Goal: Task Accomplishment & Management: Manage account settings

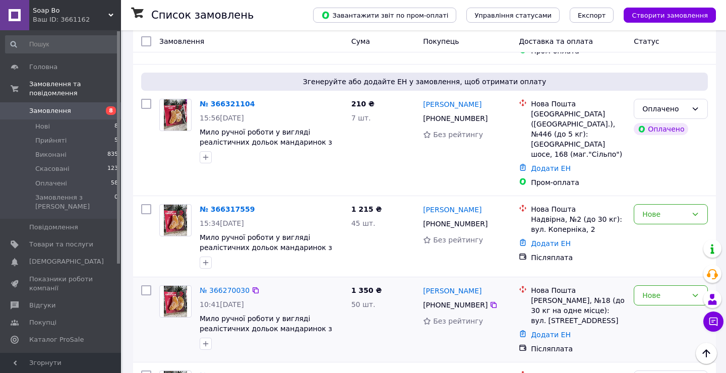
scroll to position [565, 0]
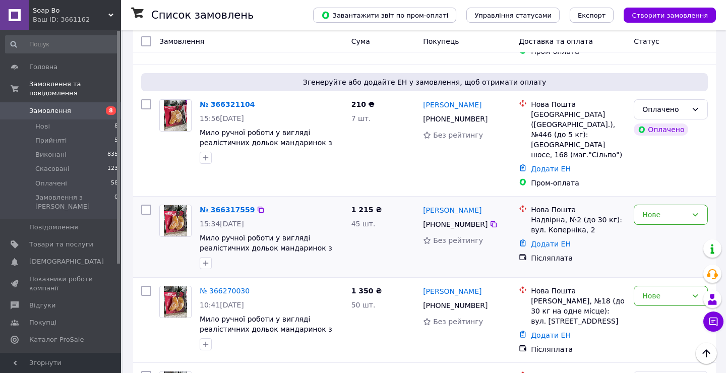
click at [230, 206] on link "№ 366317559" at bounding box center [227, 210] width 55 height 8
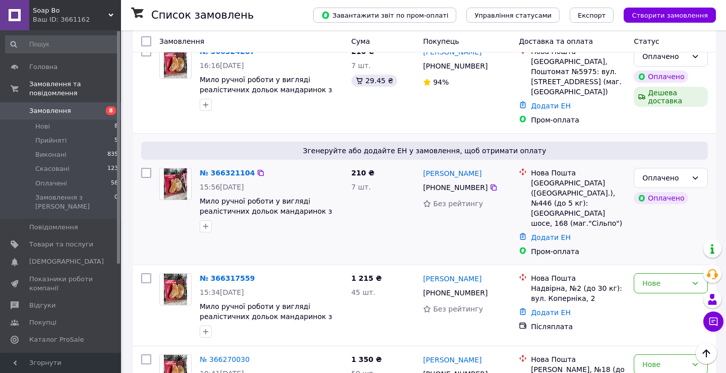
scroll to position [488, 0]
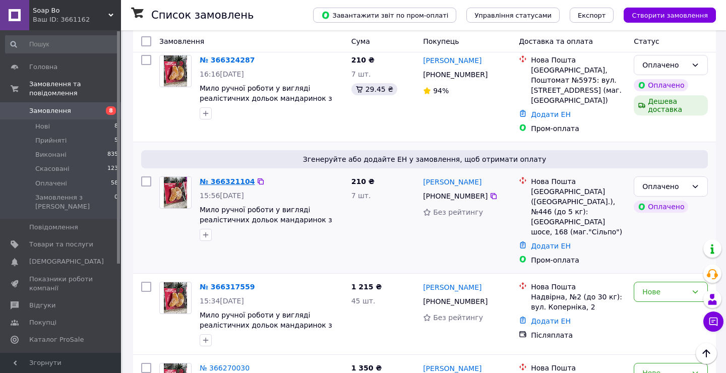
click at [233, 178] on link "№ 366321104" at bounding box center [227, 182] width 55 height 8
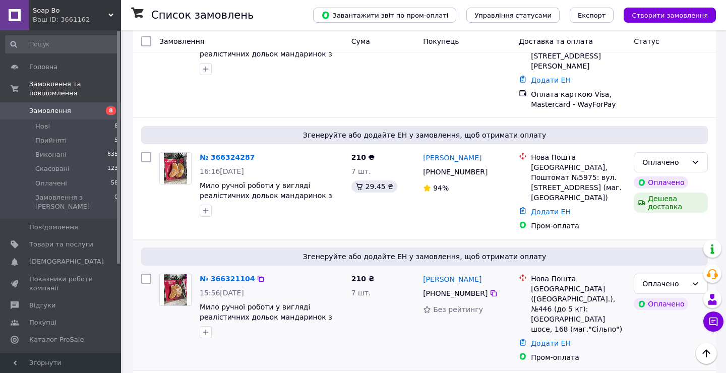
scroll to position [387, 0]
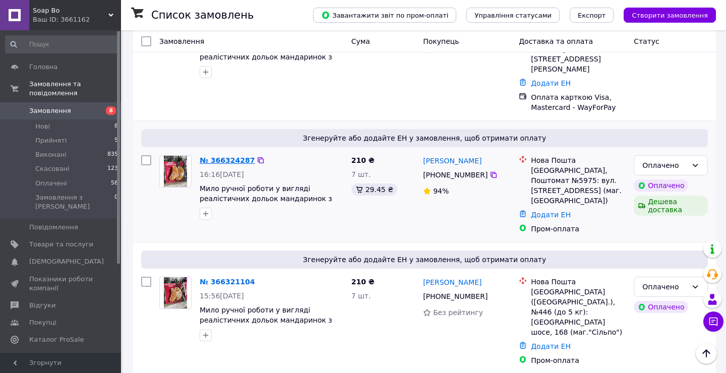
click at [227, 156] on link "№ 366324287" at bounding box center [227, 160] width 55 height 8
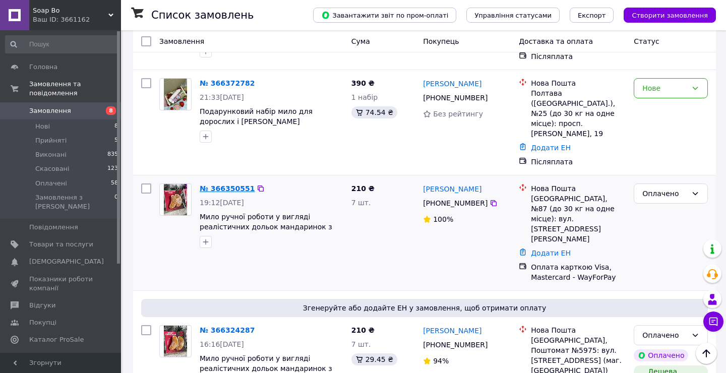
scroll to position [210, 0]
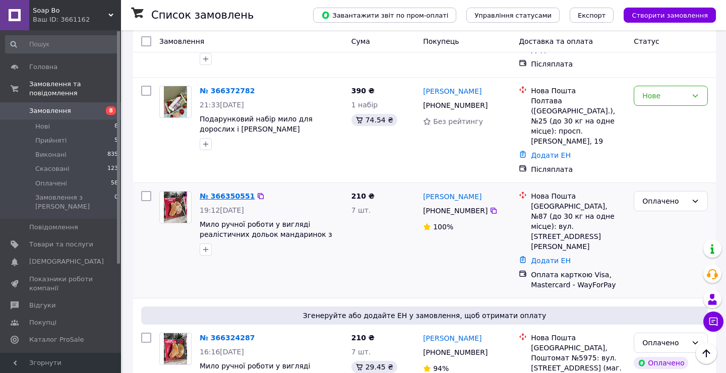
click at [230, 192] on link "№ 366350551" at bounding box center [227, 196] width 55 height 8
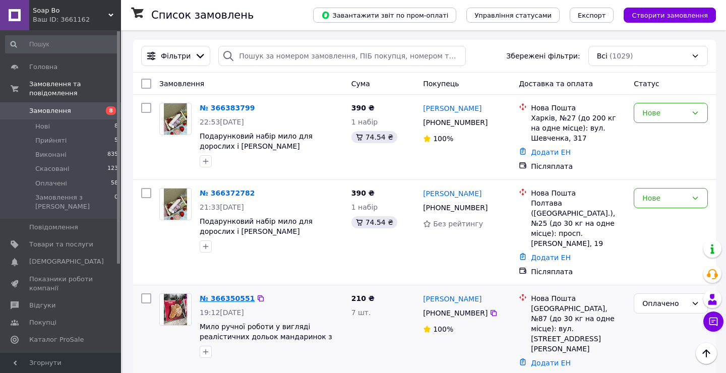
scroll to position [106, 0]
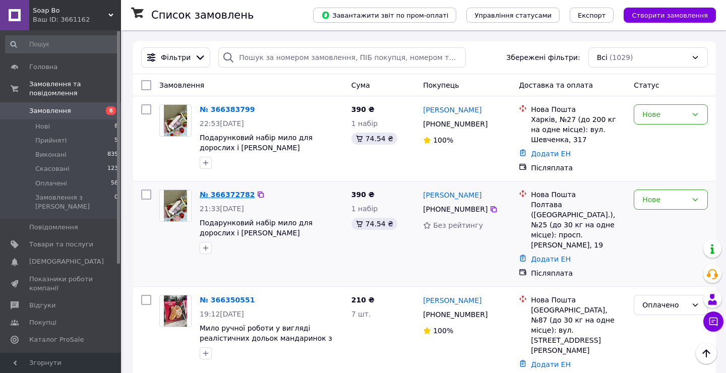
click at [231, 192] on link "№ 366372782" at bounding box center [227, 195] width 55 height 8
click at [226, 109] on link "№ 366383799" at bounding box center [227, 109] width 55 height 8
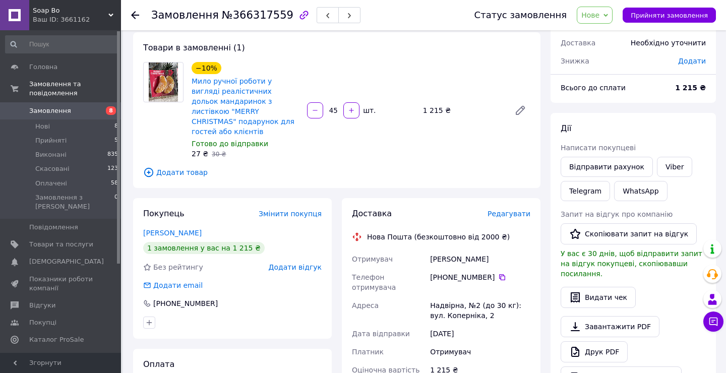
scroll to position [16, 0]
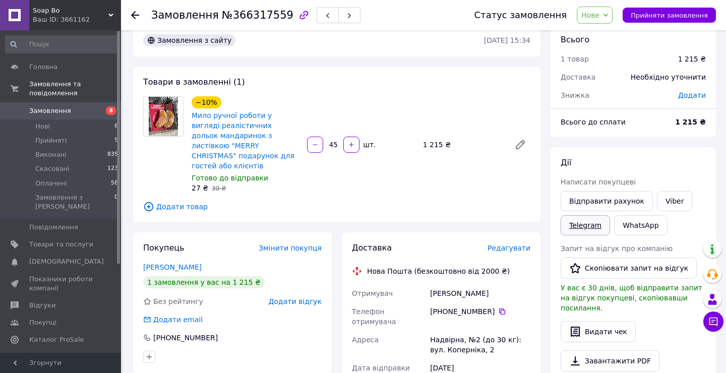
click at [593, 221] on link "Telegram" at bounding box center [585, 225] width 49 height 20
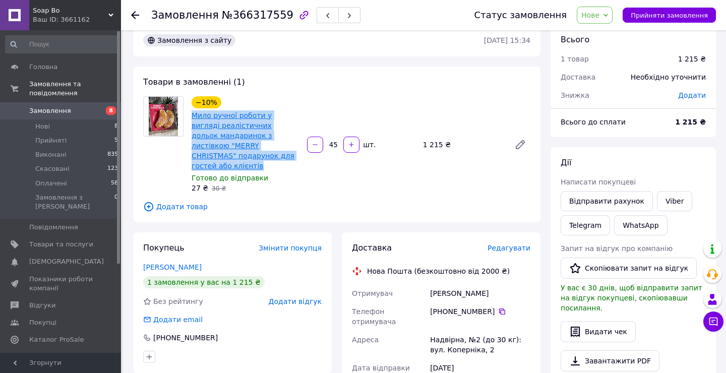
drag, startPoint x: 221, startPoint y: 167, endPoint x: 194, endPoint y: 116, distance: 58.4
click at [194, 116] on span "Мило ручної роботи у вигляді реалістичних дольок мандаринок з листівкою "MERRY …" at bounding box center [245, 140] width 107 height 61
copy link "Мило ручної роботи у вигляді реалістичних дольок мандаринок з листівкою "MERRY …"
click at [573, 227] on link "Telegram" at bounding box center [585, 225] width 49 height 20
click at [666, 200] on link "Viber" at bounding box center [674, 201] width 35 height 20
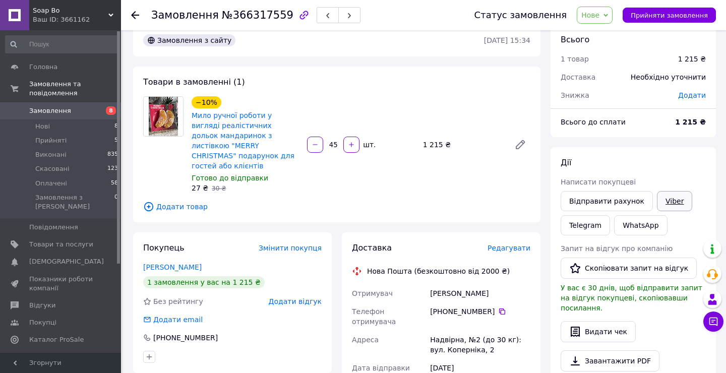
click at [622, 225] on link "WhatsApp" at bounding box center [640, 225] width 53 height 20
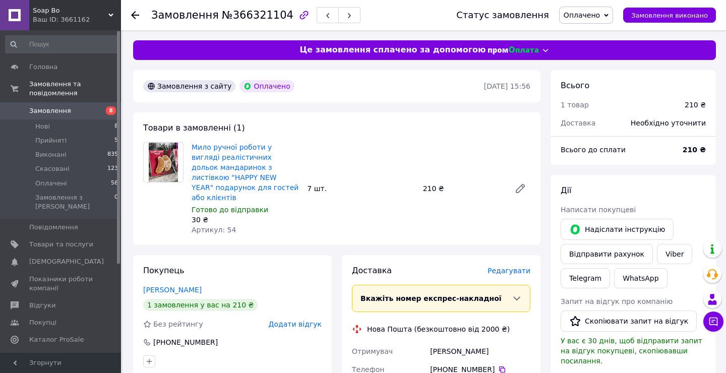
click at [600, 20] on span "Оплачено" at bounding box center [586, 15] width 54 height 17
click at [600, 38] on li "Прийнято" at bounding box center [586, 35] width 53 height 15
drag, startPoint x: 279, startPoint y: 16, endPoint x: 154, endPoint y: 10, distance: 124.7
click at [154, 10] on h1 "Замовлення №366321104" at bounding box center [222, 15] width 142 height 12
copy h1 "Замовлення №366321104"
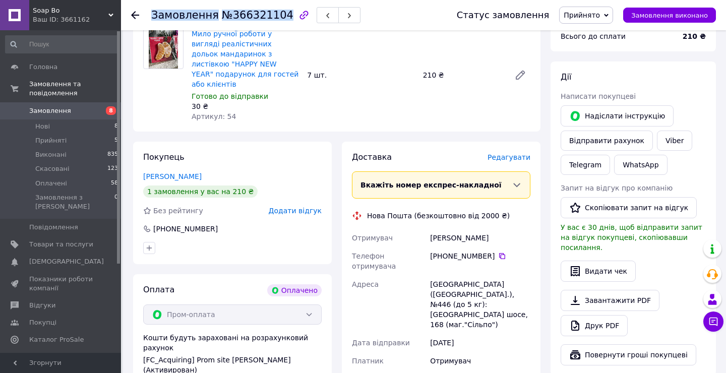
scroll to position [123, 0]
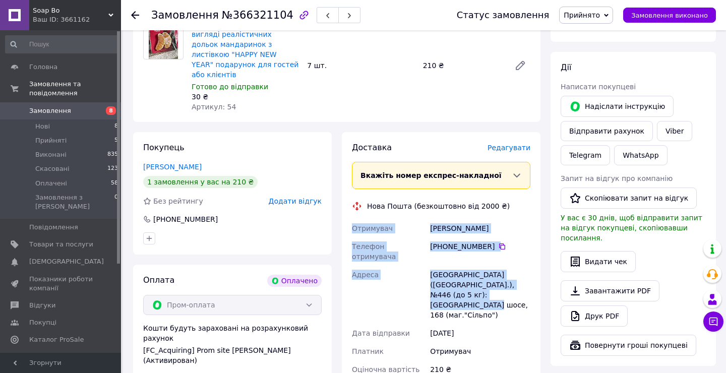
drag, startPoint x: 501, startPoint y: 274, endPoint x: 352, endPoint y: 219, distance: 158.6
click at [352, 219] on div "Отримувач Погребна Анна Телефон отримувача +380 50 982 76 77   Адреса Київ (Киї…" at bounding box center [441, 298] width 183 height 159
copy div "Отримувач Погребна Анна Телефон отримувача +380 50 982 76 77   Адреса Київ (Киї…"
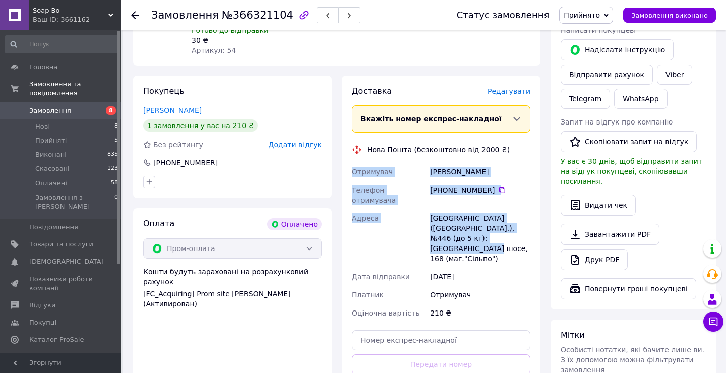
scroll to position [214, 0]
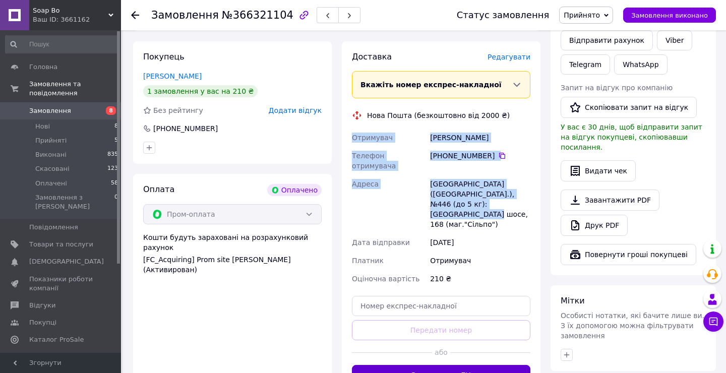
click at [419, 365] on button "Згенерувати ЕН" at bounding box center [441, 375] width 179 height 20
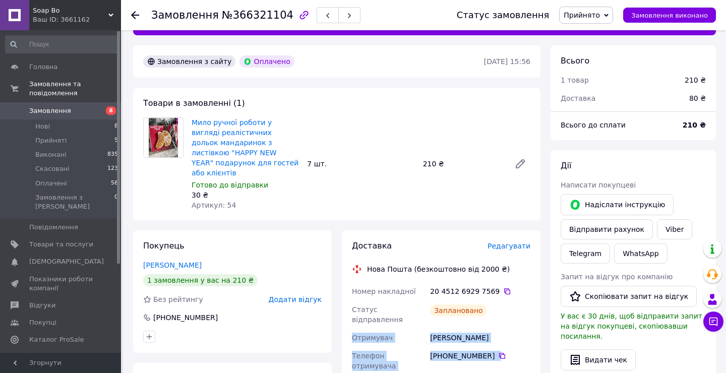
scroll to position [79, 0]
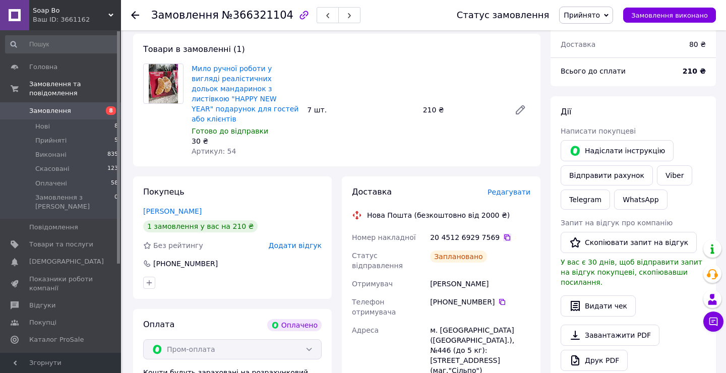
click at [504, 233] on icon at bounding box center [507, 237] width 8 height 8
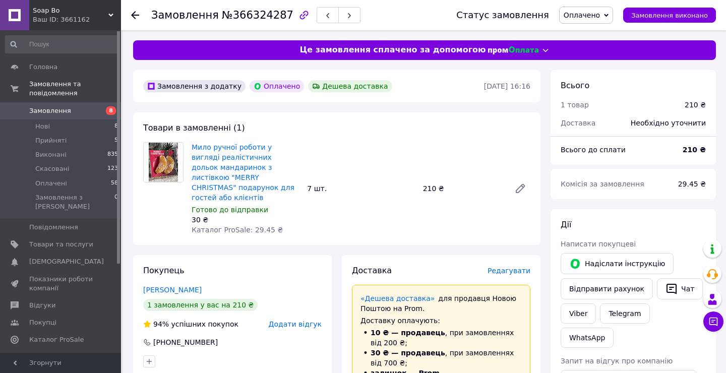
click at [587, 12] on span "Оплачено" at bounding box center [582, 15] width 36 height 8
click at [589, 32] on li "Прийнято" at bounding box center [586, 35] width 53 height 15
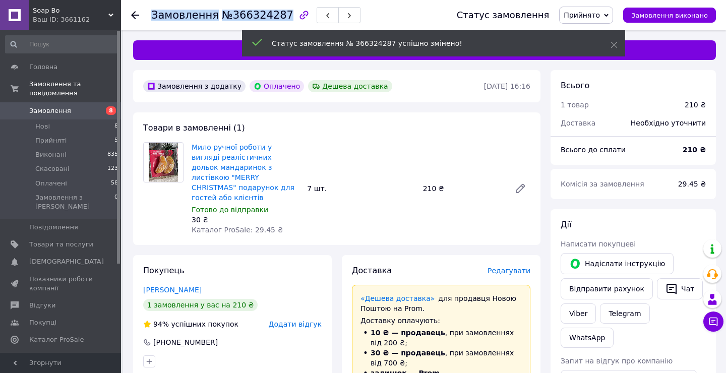
drag, startPoint x: 281, startPoint y: 16, endPoint x: 151, endPoint y: 13, distance: 129.6
click at [151, 13] on h1 "Замовлення №366324287" at bounding box center [222, 15] width 142 height 12
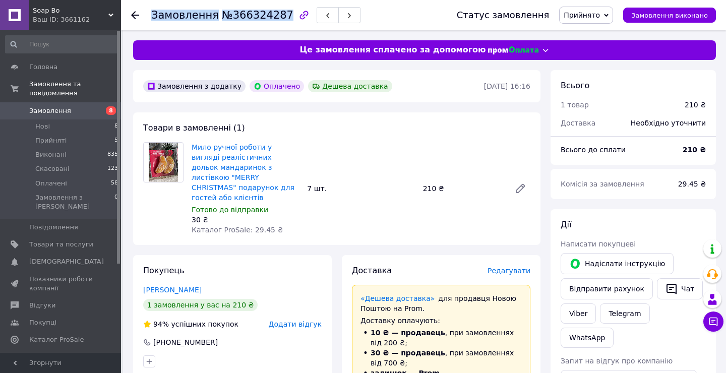
copy h1 "Замовлення №366324287"
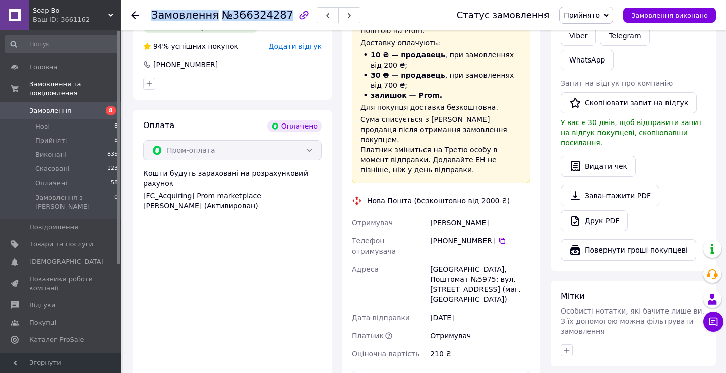
scroll to position [286, 0]
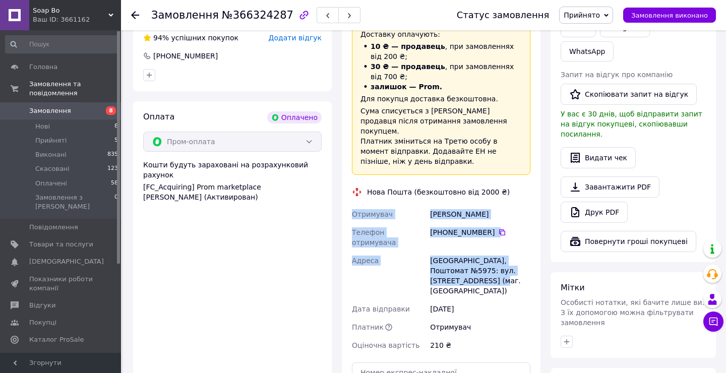
drag, startPoint x: 471, startPoint y: 262, endPoint x: 349, endPoint y: 197, distance: 138.3
click at [349, 197] on div "Доставка Редагувати «Дешева доставка»   для продавця Новою Поштою на Prom. Дост…" at bounding box center [441, 215] width 199 height 493
copy div "Отримувач Павлович Юлія Телефон отримувача +380 96 740 46 72   Адреса Львів, По…"
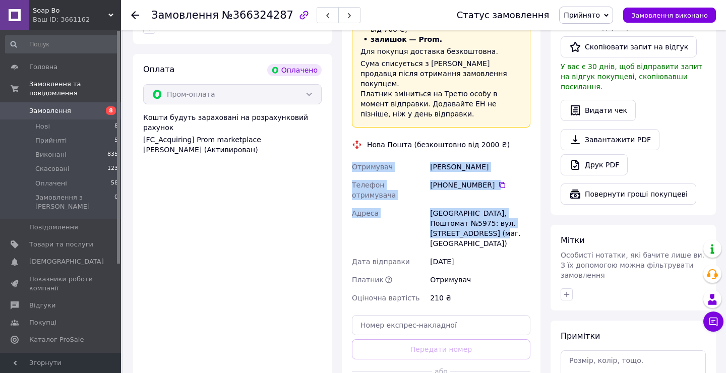
scroll to position [357, 0]
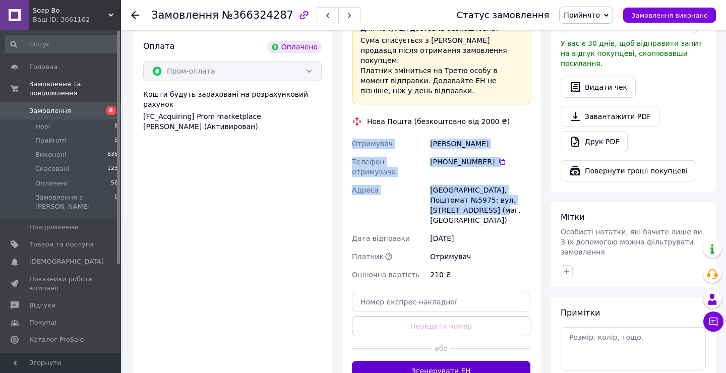
click at [452, 361] on button "Згенерувати ЕН" at bounding box center [441, 371] width 179 height 20
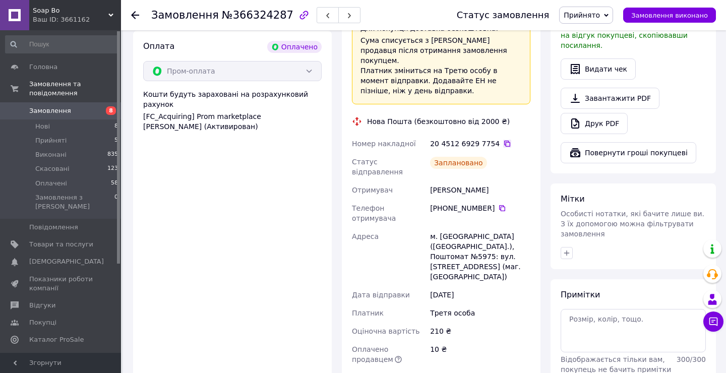
click at [505, 141] on icon at bounding box center [507, 144] width 6 height 6
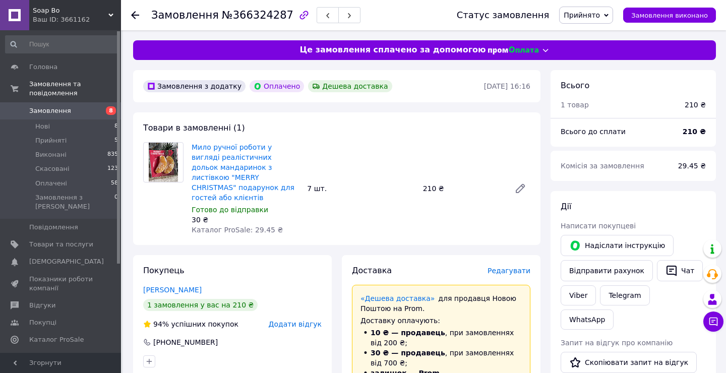
scroll to position [0, 0]
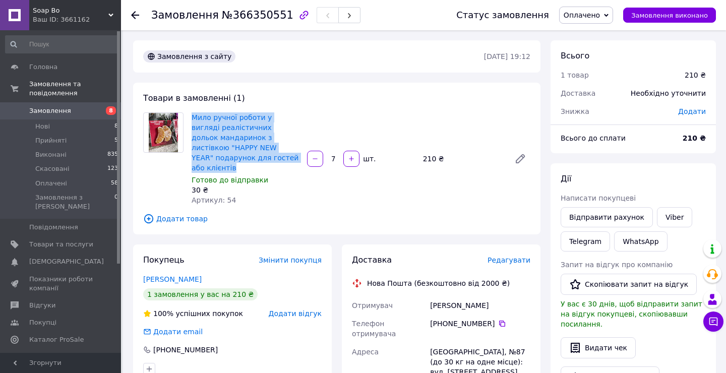
drag, startPoint x: 275, startPoint y: 157, endPoint x: 188, endPoint y: 114, distance: 97.2
click at [188, 114] on div "Мило ручної роботи у вигляді реалістичних дольок мандаринок з листівкою "HAPPY …" at bounding box center [245, 158] width 115 height 97
copy link "Мило ручної роботи у вигляді реалістичних дольок мандаринок з листівкою "HAPPY …"
click at [591, 238] on link "Telegram" at bounding box center [585, 241] width 49 height 20
click at [594, 238] on link "Telegram" at bounding box center [585, 241] width 49 height 20
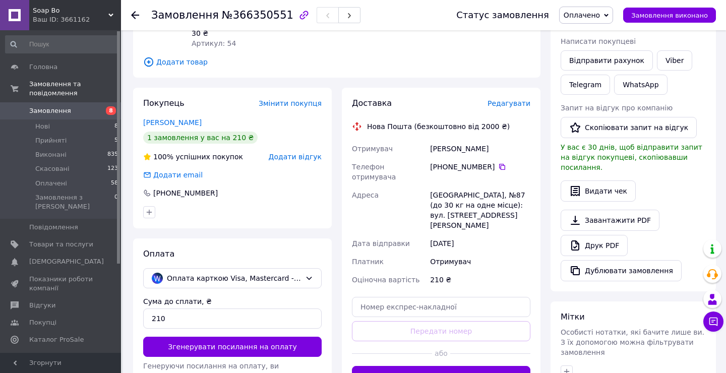
scroll to position [157, 0]
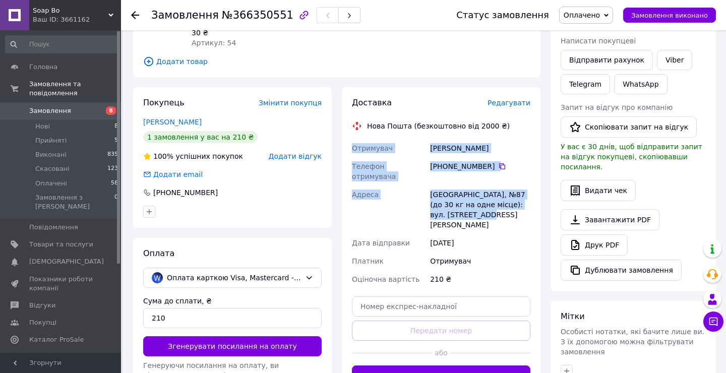
drag, startPoint x: 481, startPoint y: 193, endPoint x: 348, endPoint y: 137, distance: 143.5
click at [348, 137] on div "Доставка Редагувати Нова Пошта (безкоштовно від 2000 ₴) Отримувач Левашова-Соку…" at bounding box center [441, 241] width 199 height 309
copy div "Отримувач Левашова-Сокур Ія Телефон отримувача +380 63 976 28 43   Адреса Одеса…"
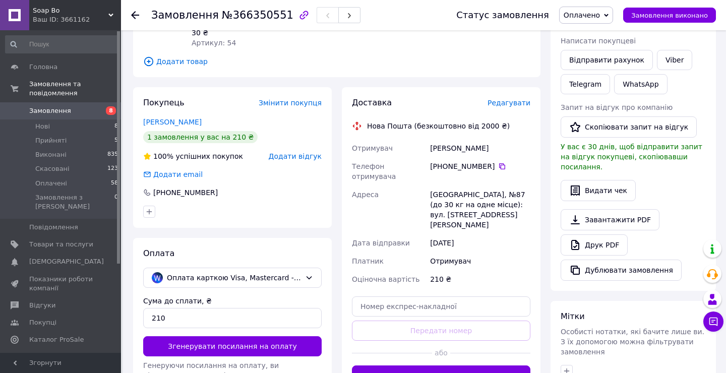
click at [599, 12] on span "Оплачено" at bounding box center [582, 15] width 36 height 8
click at [594, 34] on li "Прийнято" at bounding box center [586, 35] width 53 height 15
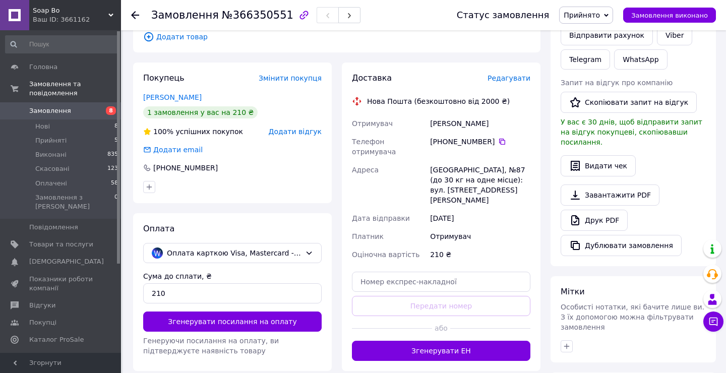
scroll to position [192, 0]
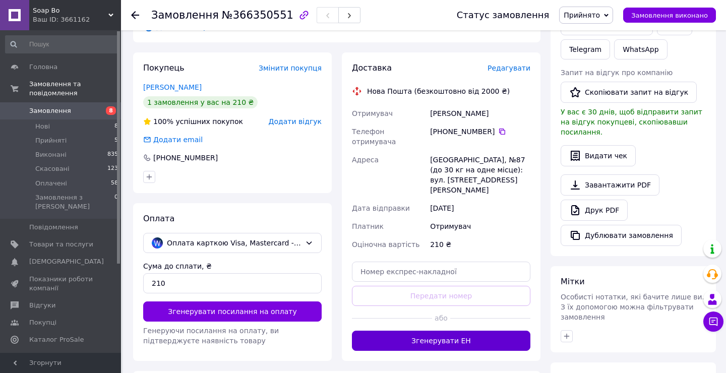
click at [468, 331] on button "Згенерувати ЕН" at bounding box center [441, 341] width 179 height 20
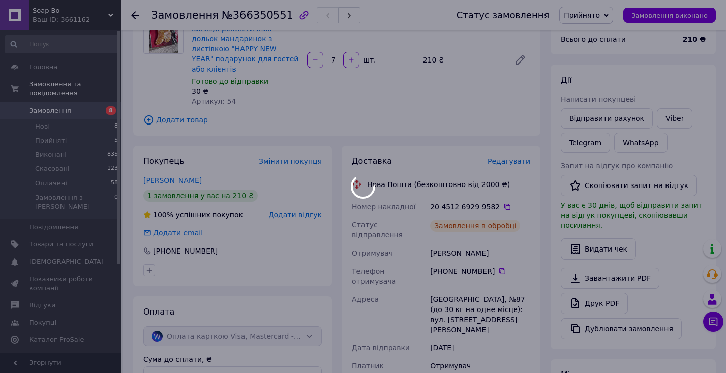
scroll to position [119, 0]
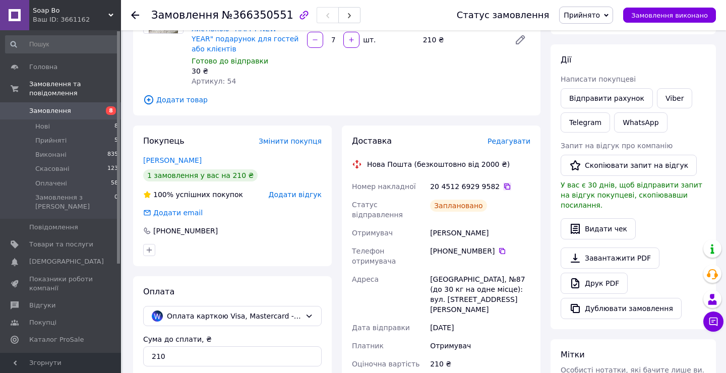
click at [503, 183] on icon at bounding box center [507, 187] width 8 height 8
click at [504, 183] on icon at bounding box center [507, 187] width 8 height 8
drag, startPoint x: 280, startPoint y: 16, endPoint x: 148, endPoint y: 12, distance: 132.2
click at [148, 12] on div "Замовлення №366350551 Статус замовлення Прийнято Виконано Скасовано Оплачено За…" at bounding box center [423, 15] width 585 height 30
copy h1 "Замовлення №366350551"
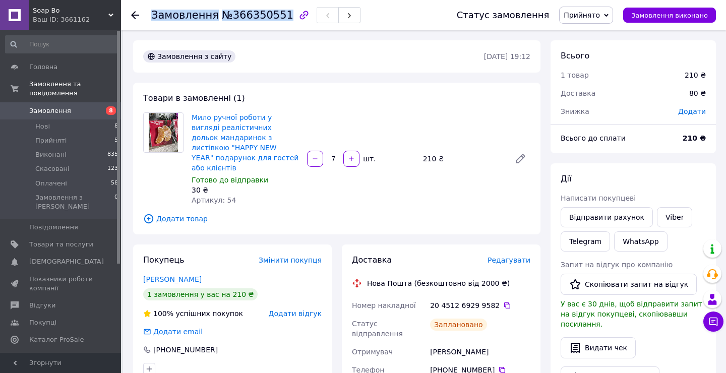
scroll to position [0, 0]
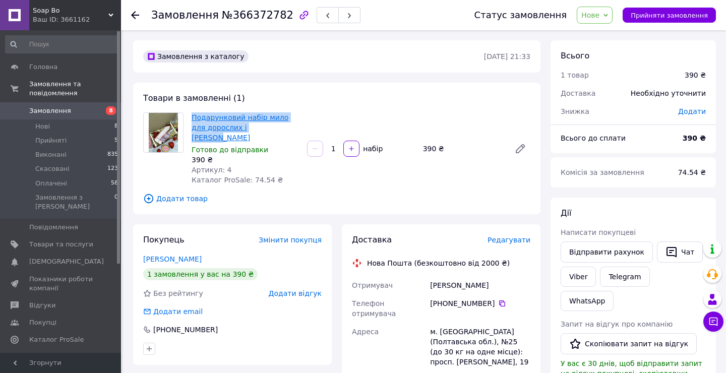
drag, startPoint x: 260, startPoint y: 129, endPoint x: 192, endPoint y: 120, distance: 68.2
click at [192, 120] on span "Подарунковий набір мило для дорослих і [PERSON_NAME]" at bounding box center [245, 127] width 107 height 30
copy link "Подарунковий набір мило для дорослих і [PERSON_NAME]"
click at [614, 279] on link "Telegram" at bounding box center [624, 277] width 49 height 20
click at [381, 84] on div "Товари в замовленні (1) Подарунковий набір мило для дорослих і мартіні Готово д…" at bounding box center [336, 149] width 407 height 132
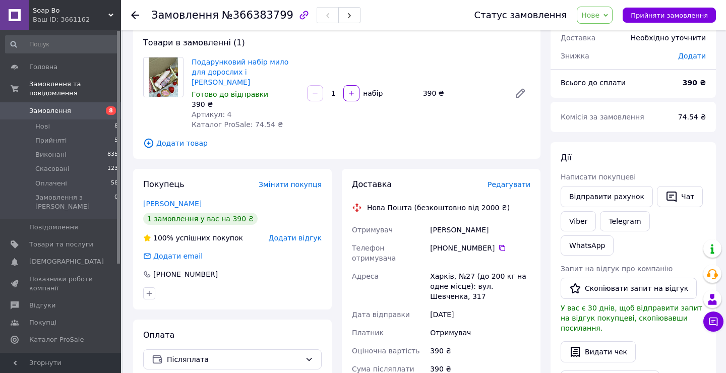
scroll to position [56, 0]
click at [622, 221] on link "Telegram" at bounding box center [624, 221] width 49 height 20
click at [608, 14] on icon at bounding box center [606, 15] width 5 height 5
click at [610, 38] on li "Прийнято" at bounding box center [600, 35] width 46 height 15
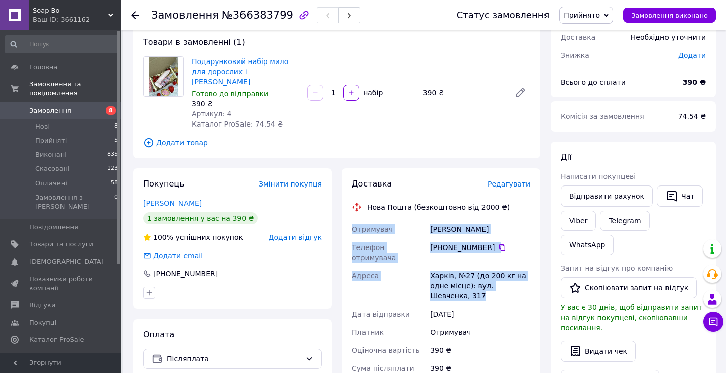
drag, startPoint x: 452, startPoint y: 273, endPoint x: 350, endPoint y: 217, distance: 115.8
click at [350, 220] on div "Отримувач яковлев дмитрий Телефон отримувача +380 99 012 15 42   Адреса Харків,…" at bounding box center [441, 327] width 183 height 214
copy div "Отримувач яковлев дмитрий Телефон отримувача +380 99 012 15 42   Адреса Харків,…"
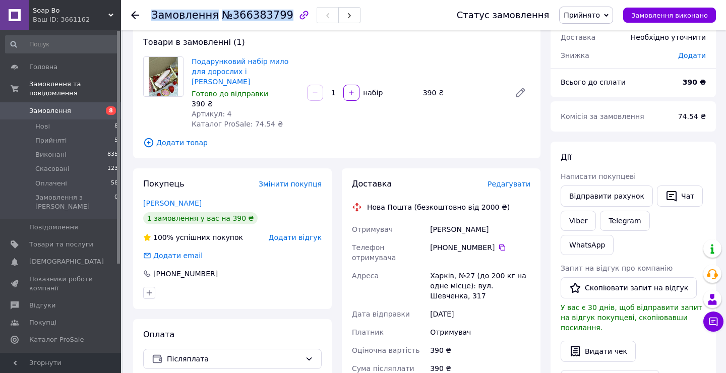
copy h1 "Замовлення №366383799"
click at [281, 15] on div "Замовлення №366383799" at bounding box center [255, 15] width 209 height 17
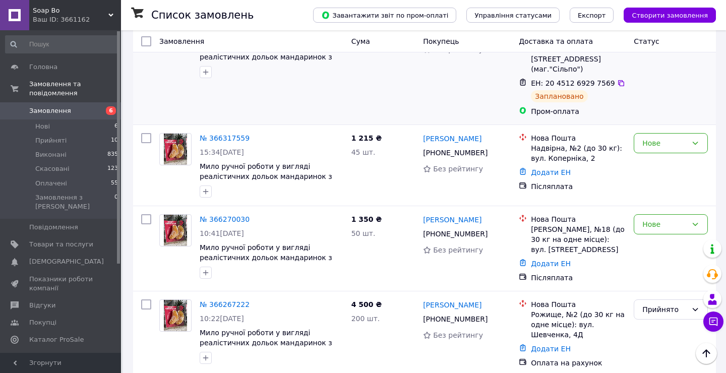
scroll to position [698, 0]
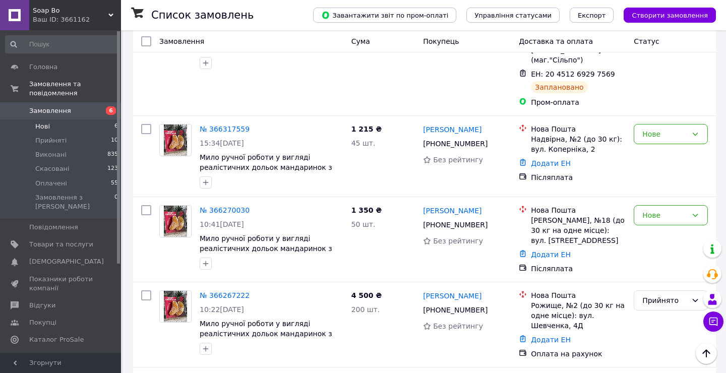
click at [49, 127] on li "Нові 6" at bounding box center [62, 127] width 124 height 14
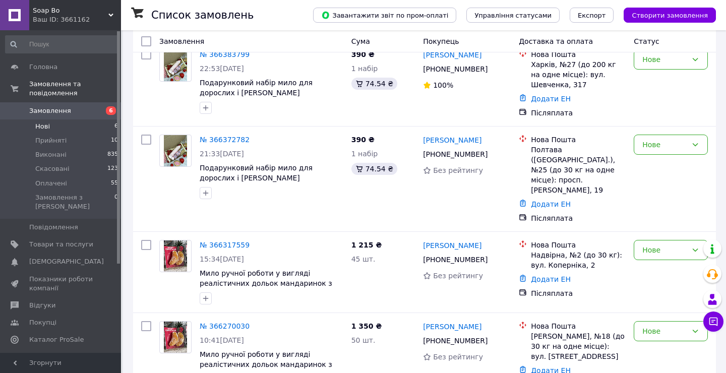
scroll to position [205, 0]
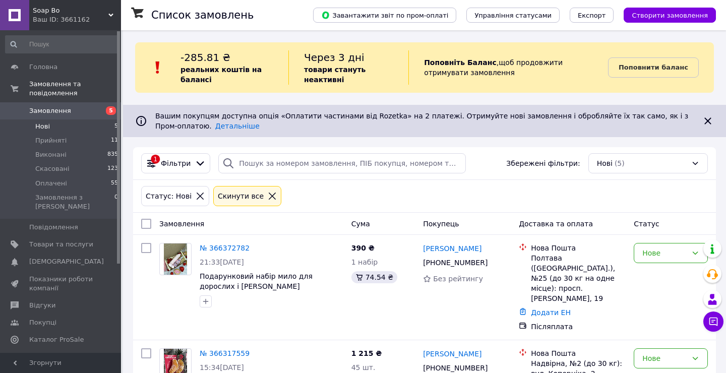
click at [35, 128] on li "Нові 5" at bounding box center [62, 127] width 124 height 14
click at [46, 128] on span "Нові" at bounding box center [42, 126] width 15 height 9
click at [61, 124] on li "Нові 5" at bounding box center [62, 127] width 124 height 14
click at [43, 127] on span "Нові" at bounding box center [42, 126] width 15 height 9
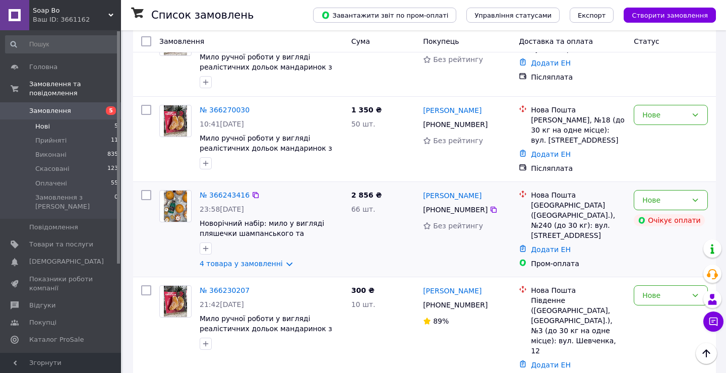
scroll to position [324, 0]
